Goal: Check status

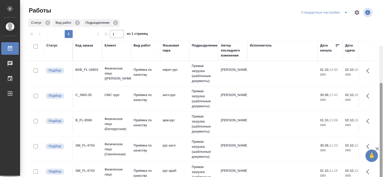
scroll to position [46, 0]
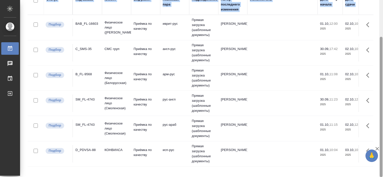
drag, startPoint x: 383, startPoint y: 88, endPoint x: 383, endPoint y: 107, distance: 18.8
click at [383, 107] on html "🙏 .cls-1 fill:#fff; AWATERA Tretyakova Valeriya Работы Чаты График Выйти Работы…" at bounding box center [191, 88] width 383 height 177
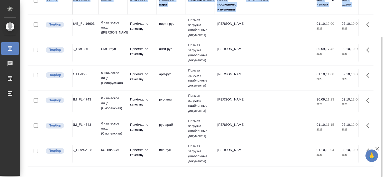
scroll to position [0, 0]
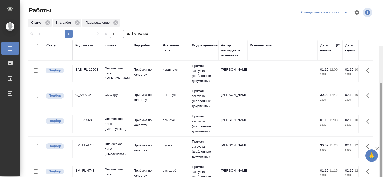
scroll to position [46, 0]
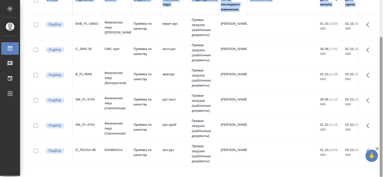
drag, startPoint x: 383, startPoint y: 64, endPoint x: 383, endPoint y: 91, distance: 27.3
click at [383, 91] on html "🙏 .cls-1 fill:#fff; AWATERA [PERSON_NAME] Работы 0 Чаты График Выйти Работы Ста…" at bounding box center [191, 88] width 383 height 177
